Goal: Task Accomplishment & Management: Manage account settings

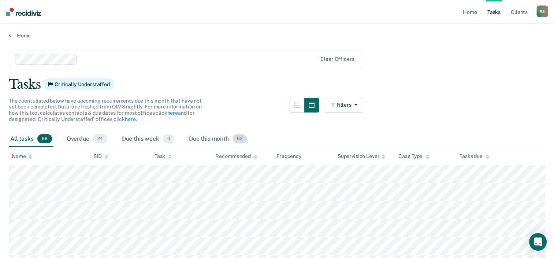
click at [203, 136] on div "Due this month 62" at bounding box center [217, 139] width 61 height 16
click at [242, 139] on span "62" at bounding box center [239, 139] width 14 height 10
click at [98, 137] on span "24" at bounding box center [100, 139] width 14 height 10
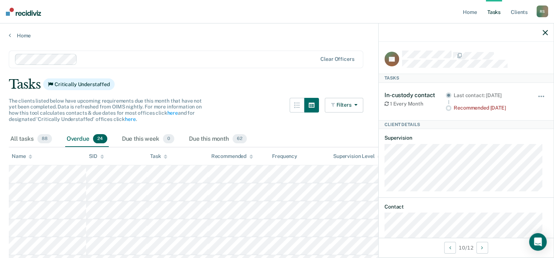
click at [546, 30] on button "button" at bounding box center [544, 32] width 5 height 6
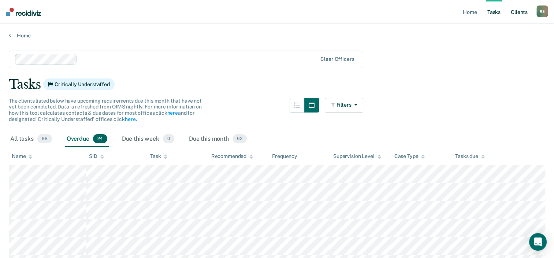
click at [517, 12] on link "Client s" at bounding box center [519, 11] width 20 height 23
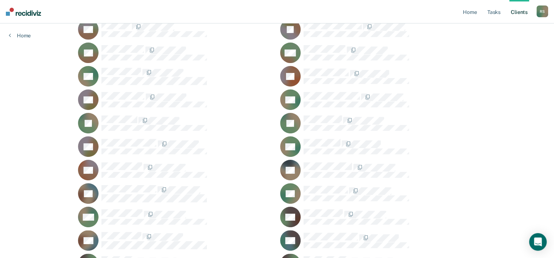
scroll to position [48, 0]
